Goal: Communication & Community: Connect with others

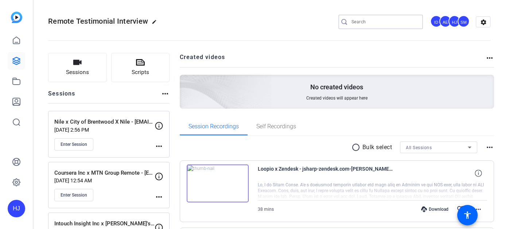
click at [357, 23] on input "Search" at bounding box center [384, 21] width 66 height 9
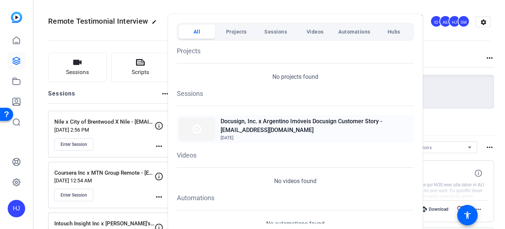
type input "Docusign, Inc. x Argentino Imóveis Docusign Customer Story"
click at [284, 126] on h2 "Docusign, Inc. x Argentino Imóveis Docusign Customer Story - [EMAIL_ADDRESS][DO…" at bounding box center [315, 125] width 191 height 17
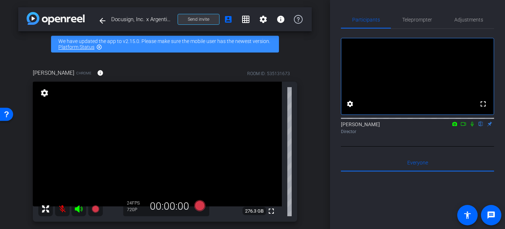
click at [201, 22] on span "Send invite" at bounding box center [199, 19] width 22 height 6
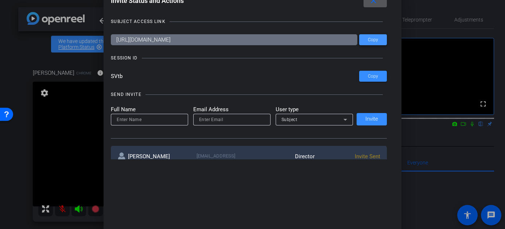
click at [374, 44] on span at bounding box center [373, 39] width 28 height 17
click at [29, 44] on div at bounding box center [252, 114] width 505 height 229
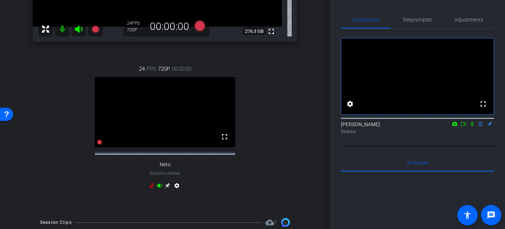
scroll to position [158, 0]
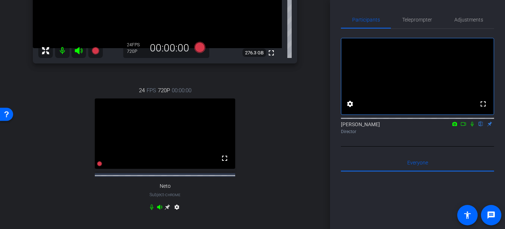
click at [473, 126] on icon at bounding box center [472, 123] width 6 height 5
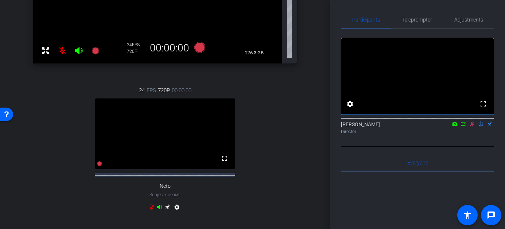
click at [470, 135] on div "[PERSON_NAME] flip Director" at bounding box center [417, 128] width 153 height 14
click at [471, 126] on icon at bounding box center [472, 124] width 4 height 5
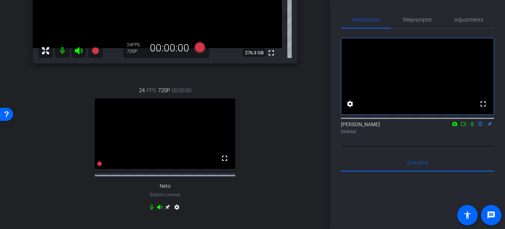
click at [472, 126] on icon at bounding box center [472, 123] width 6 height 5
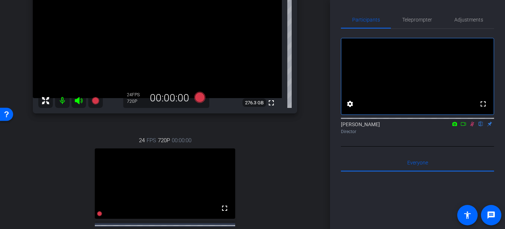
scroll to position [108, 0]
click at [471, 126] on icon at bounding box center [472, 123] width 6 height 5
